Goal: Information Seeking & Learning: Compare options

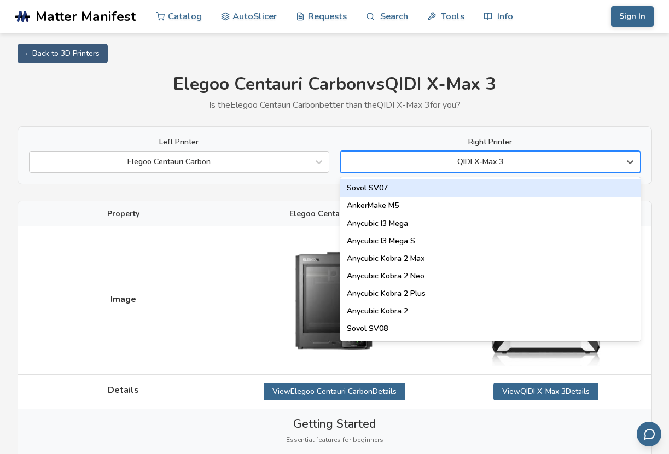
click at [524, 166] on div at bounding box center [480, 161] width 268 height 11
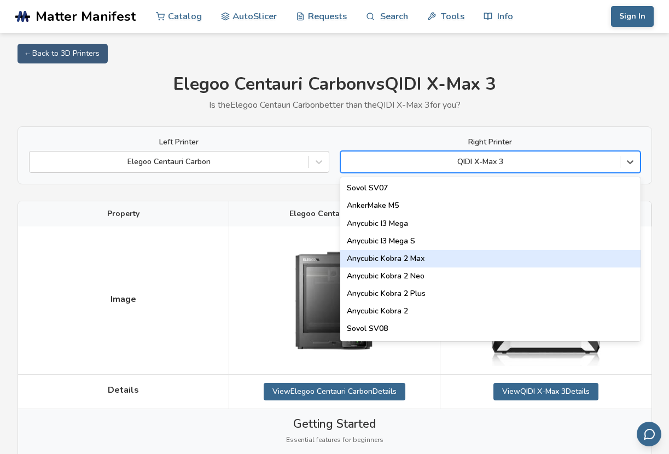
type input "*"
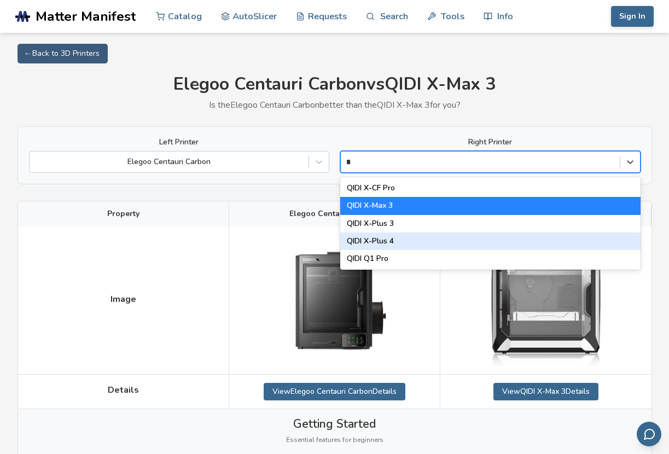
click at [410, 243] on div "QIDI X-Plus 4" at bounding box center [490, 241] width 300 height 18
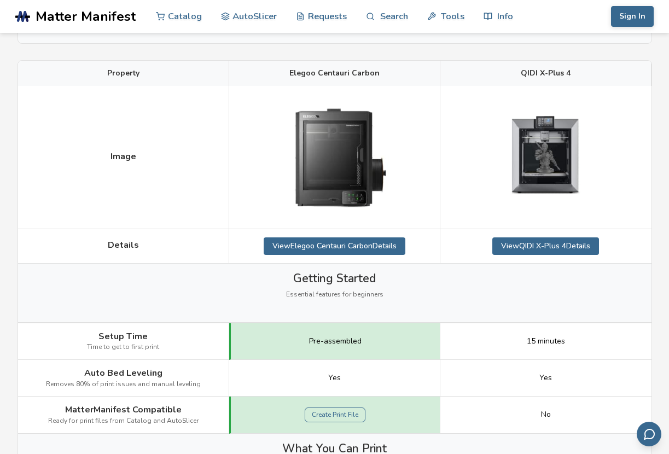
scroll to position [144, 0]
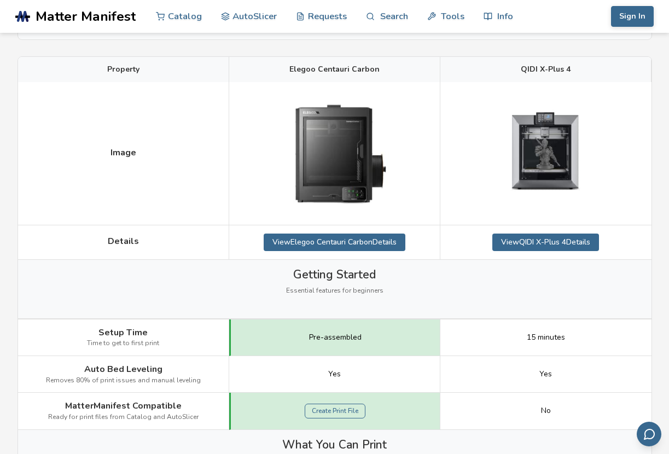
click at [446, 285] on div "Getting Started Essential features for beginners" at bounding box center [334, 289] width 633 height 59
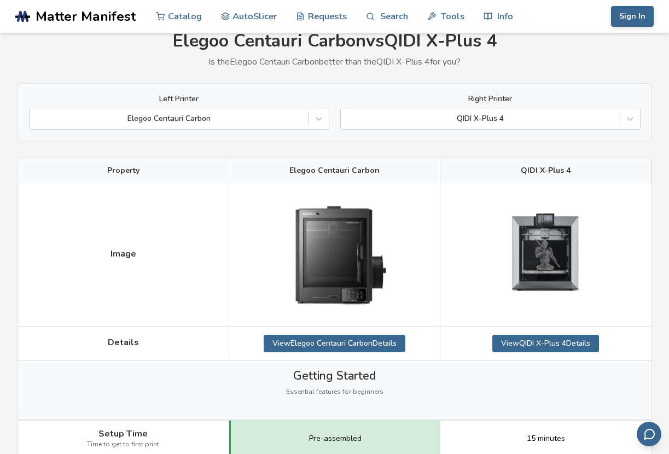
scroll to position [0, 0]
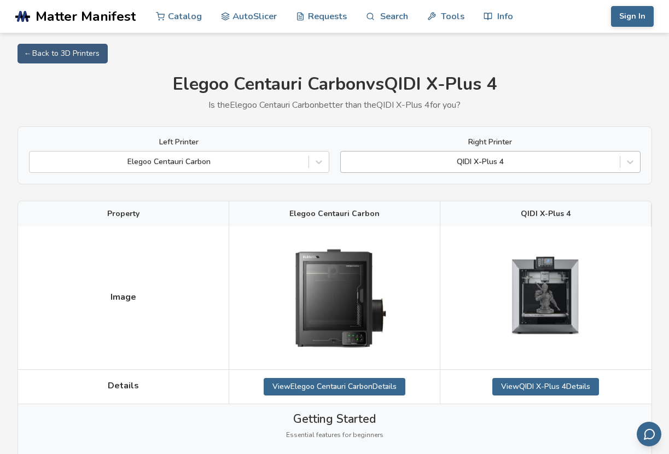
click at [508, 160] on div at bounding box center [480, 161] width 268 height 11
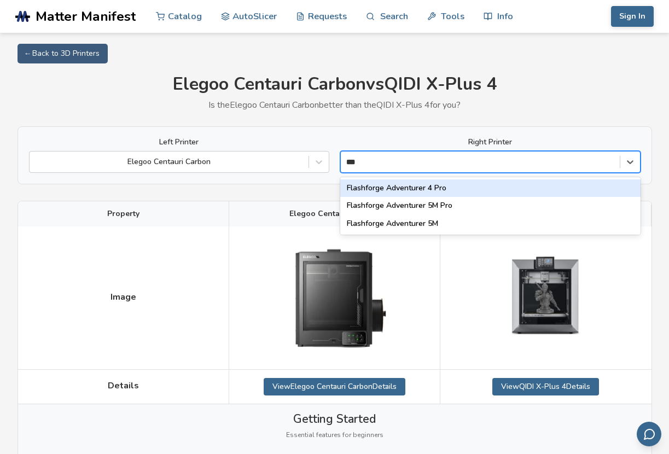
type input "****"
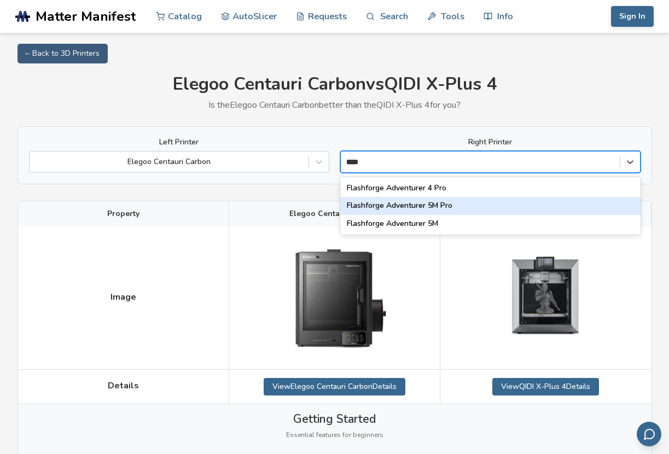
click at [450, 208] on div "Flashforge Adventurer 5M Pro" at bounding box center [490, 206] width 300 height 18
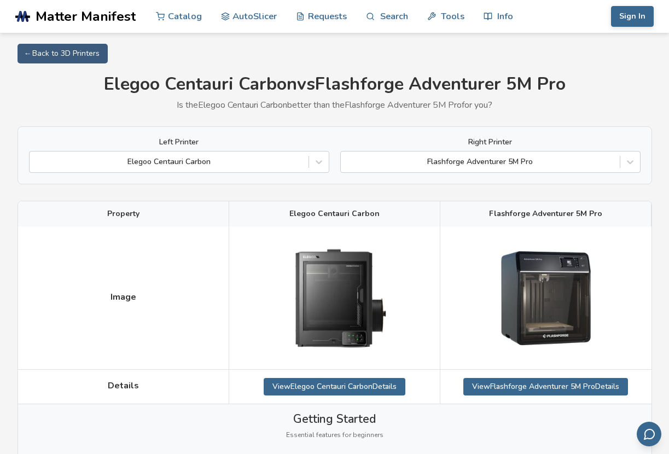
click at [552, 159] on div at bounding box center [480, 161] width 268 height 11
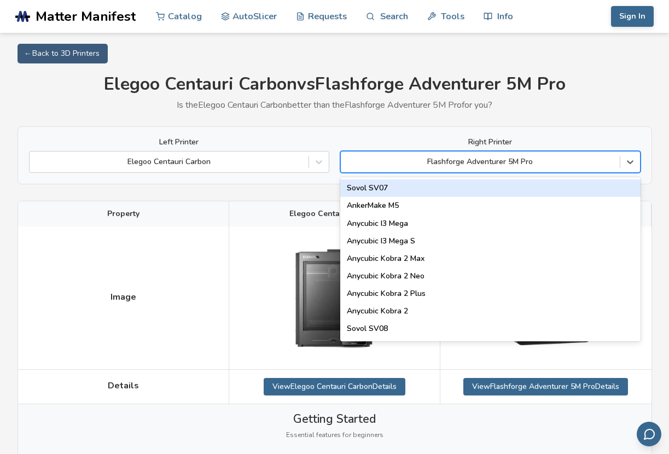
type input "*"
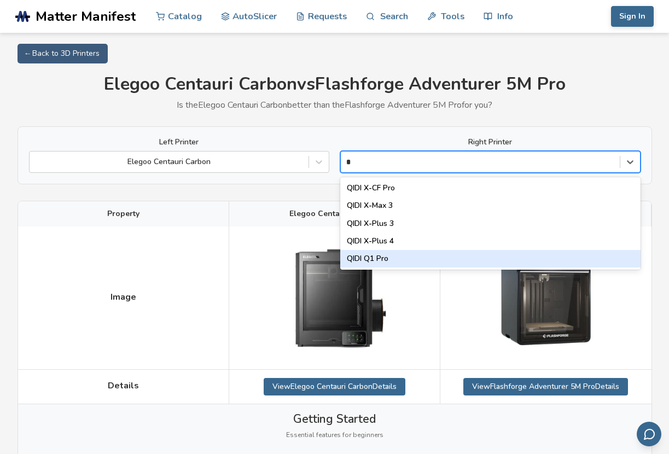
click at [476, 256] on div "QIDI Q1 Pro" at bounding box center [490, 259] width 300 height 18
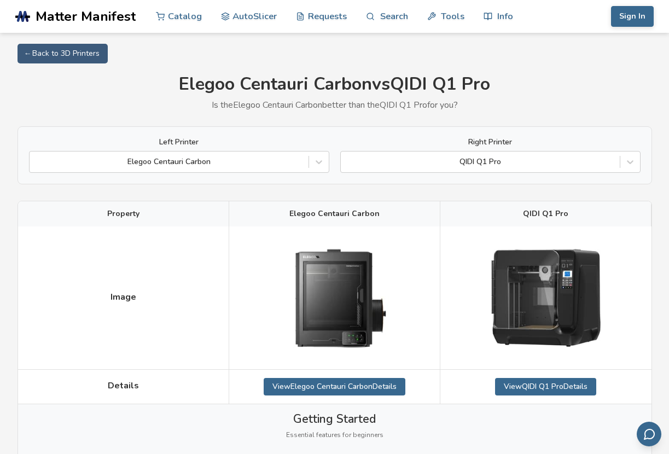
click at [640, 326] on div at bounding box center [545, 297] width 211 height 143
